Goal: Task Accomplishment & Management: Manage account settings

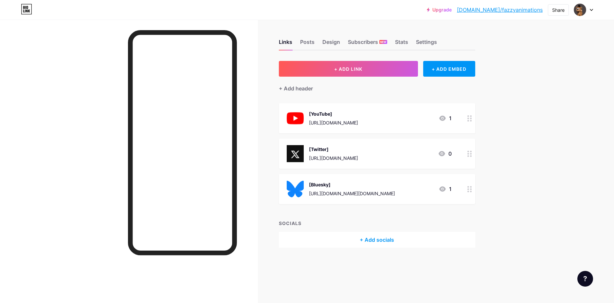
click at [574, 10] on div "Upgrade bio.link/fazzya... bio.link/fazzyanimations Share Switch accounts Fazzy…" at bounding box center [510, 10] width 166 height 12
click at [583, 9] on img at bounding box center [580, 10] width 10 height 10
click at [543, 69] on link "Account settings" at bounding box center [552, 74] width 81 height 18
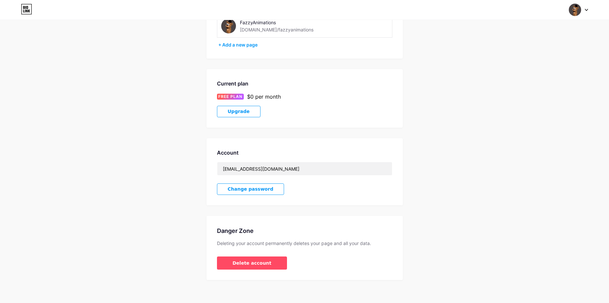
scroll to position [62, 0]
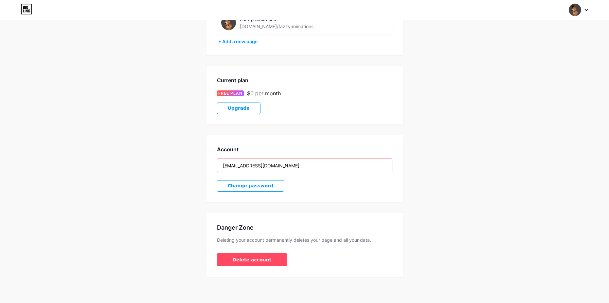
click at [265, 167] on input "JAEVYN2009@GMAIL.COM" at bounding box center [304, 165] width 175 height 13
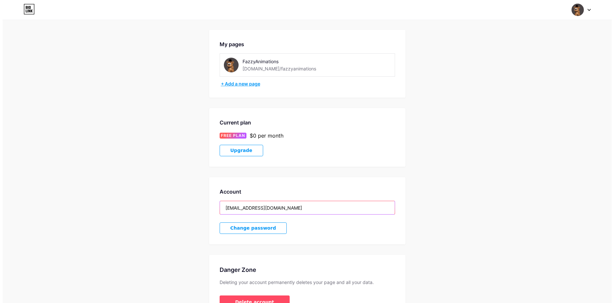
scroll to position [0, 0]
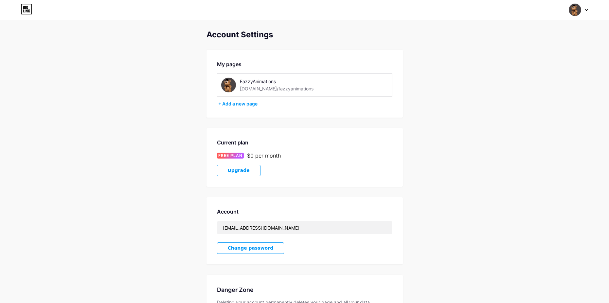
click at [22, 9] on icon at bounding box center [27, 9] width 10 height 10
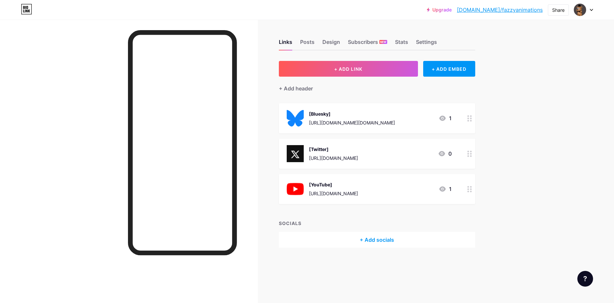
drag, startPoint x: 466, startPoint y: 206, endPoint x: 461, endPoint y: 191, distance: 15.0
click at [461, 191] on div "+ ADD LINK + ADD EMBED + Add header [Bluesky] [URL][DOMAIN_NAME][DOMAIN_NAME] 1…" at bounding box center [377, 154] width 196 height 187
drag, startPoint x: 463, startPoint y: 185, endPoint x: 472, endPoint y: 199, distance: 17.2
click at [472, 199] on div "[Twitter] [URL][DOMAIN_NAME] 0" at bounding box center [377, 189] width 196 height 30
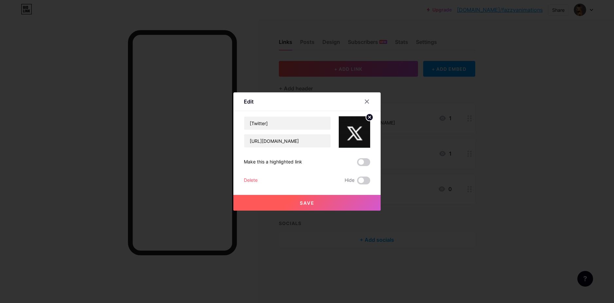
click at [470, 189] on div at bounding box center [307, 151] width 614 height 303
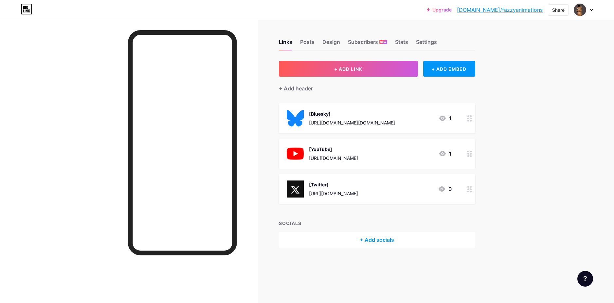
drag, startPoint x: 470, startPoint y: 189, endPoint x: 470, endPoint y: 173, distance: 16.1
click at [470, 173] on span "[Bluesky] [URL][DOMAIN_NAME][DOMAIN_NAME] 1 [YouTube] [URL][DOMAIN_NAME] 1 [Twi…" at bounding box center [377, 153] width 196 height 101
click at [31, 15] on link at bounding box center [26, 10] width 11 height 12
click at [335, 42] on div "Design" at bounding box center [332, 44] width 18 height 12
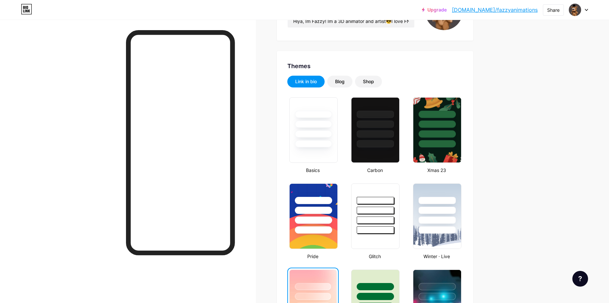
scroll to position [295, 0]
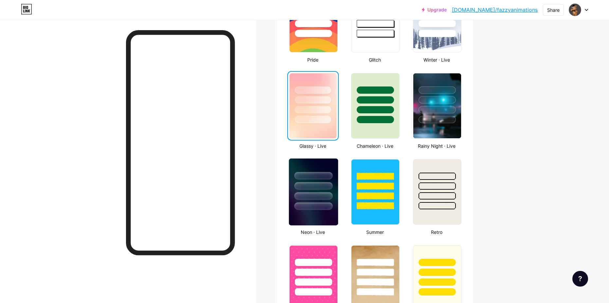
click at [311, 218] on img at bounding box center [313, 191] width 49 height 67
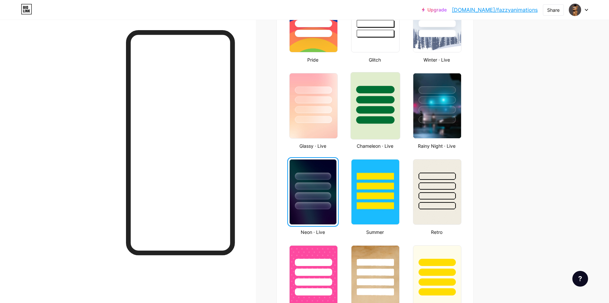
click at [392, 107] on div at bounding box center [375, 110] width 38 height 8
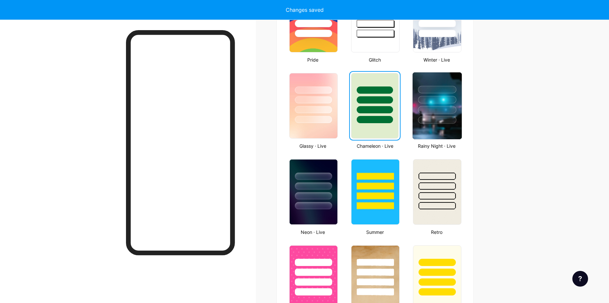
click at [429, 117] on div at bounding box center [438, 120] width 38 height 8
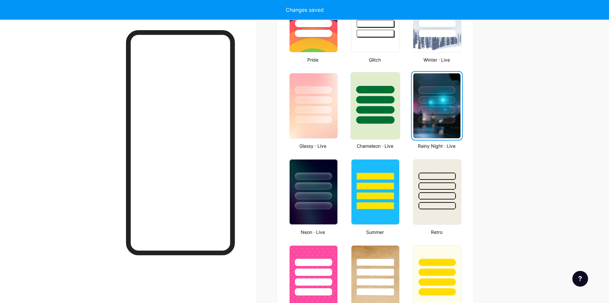
click at [385, 121] on div at bounding box center [375, 120] width 38 height 8
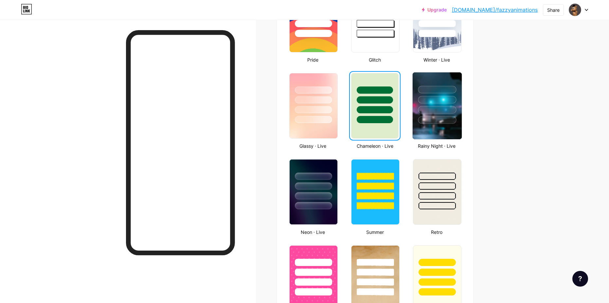
click at [414, 98] on div at bounding box center [438, 105] width 54 height 71
click at [454, 108] on div at bounding box center [438, 110] width 38 height 8
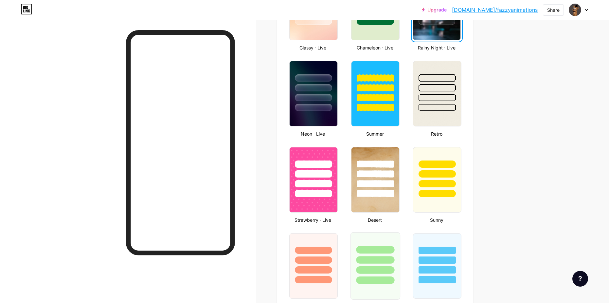
scroll to position [491, 0]
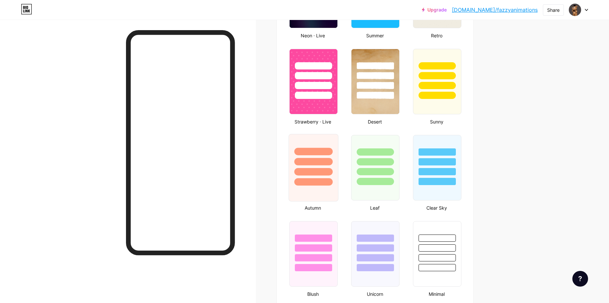
click at [320, 155] on div at bounding box center [313, 159] width 49 height 51
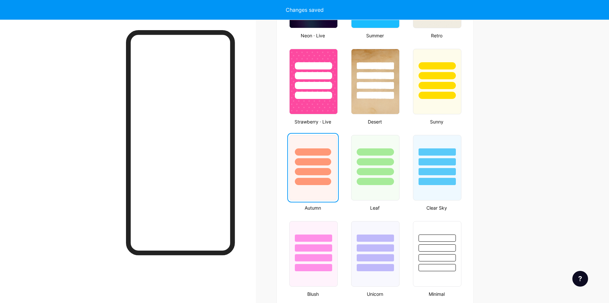
scroll to position [688, 0]
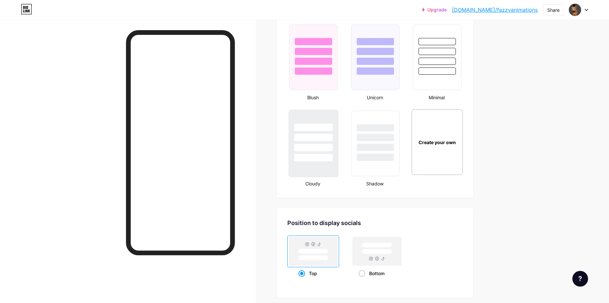
click at [322, 152] on div at bounding box center [313, 135] width 49 height 51
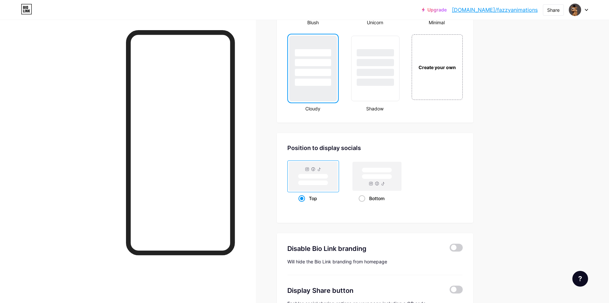
scroll to position [711, 0]
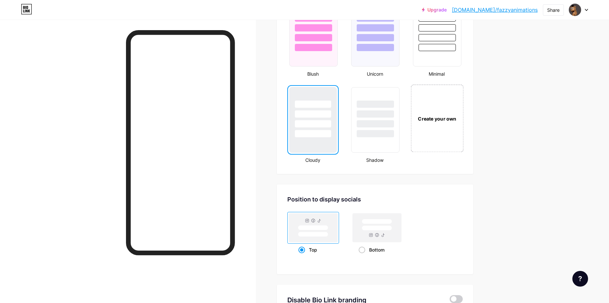
click at [456, 131] on div "Create your own" at bounding box center [437, 117] width 53 height 67
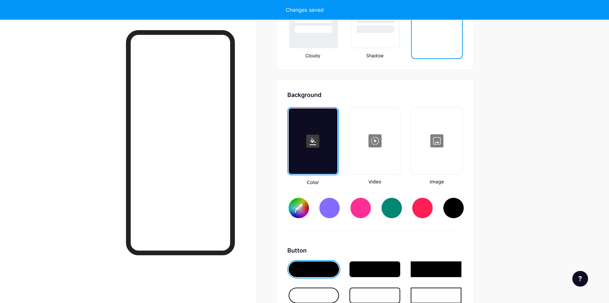
type input "#ffffff"
type input "#000000"
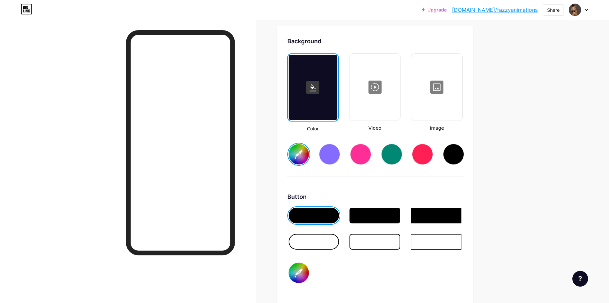
click at [306, 157] on input "#ffffff" at bounding box center [299, 154] width 20 height 20
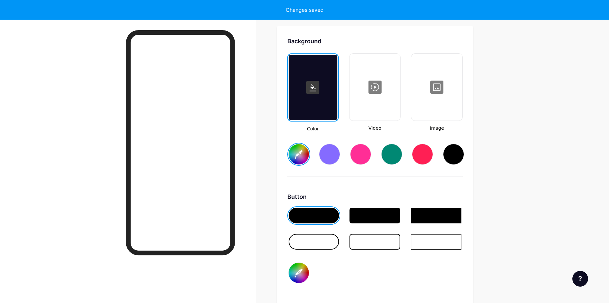
type input "#801919"
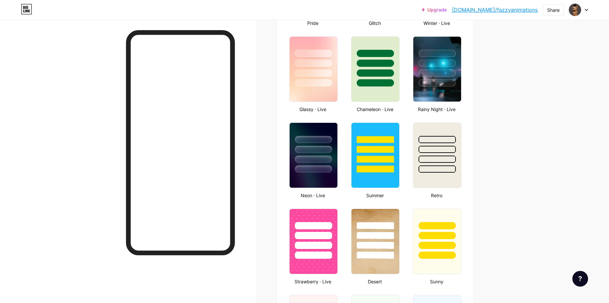
scroll to position [280, 0]
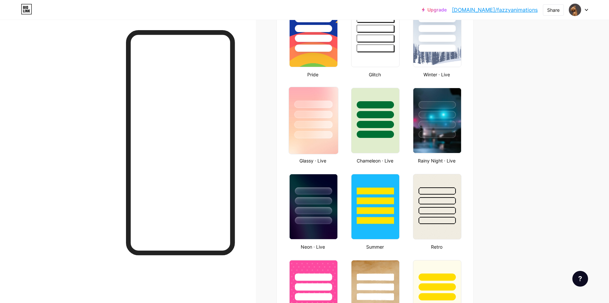
click at [341, 134] on div at bounding box center [314, 120] width 54 height 71
click at [324, 127] on div at bounding box center [313, 125] width 38 height 8
